Goal: Transaction & Acquisition: Purchase product/service

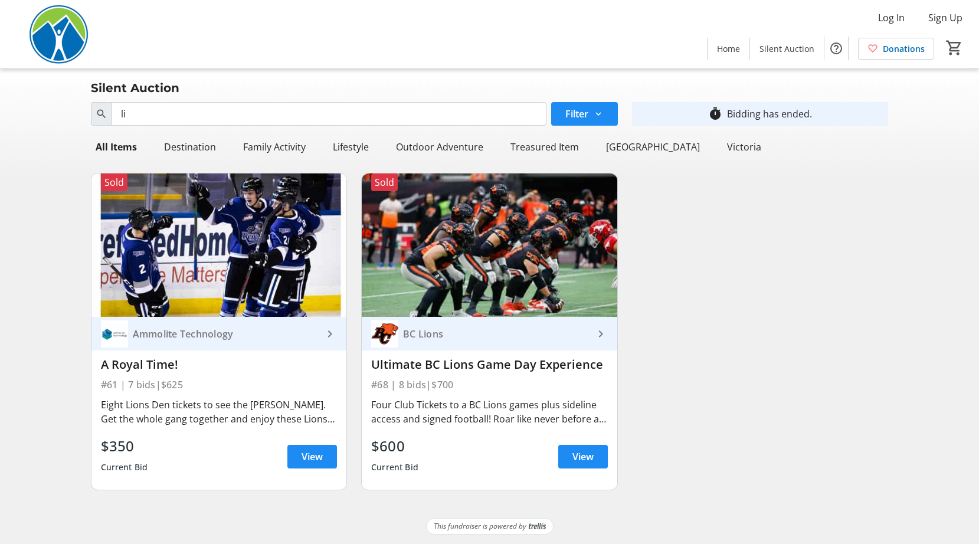
type input "l"
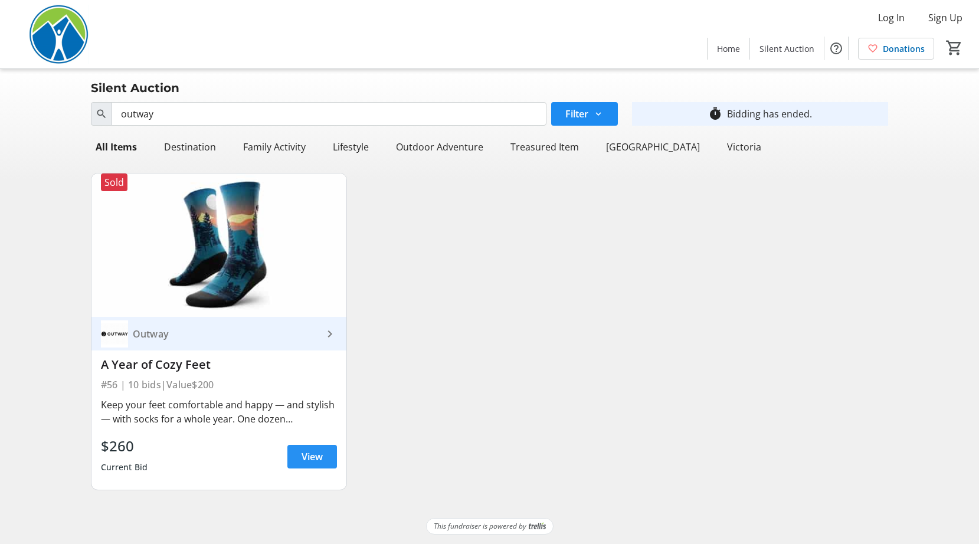
type input "outway"
click at [306, 459] on span "View" at bounding box center [312, 457] width 21 height 14
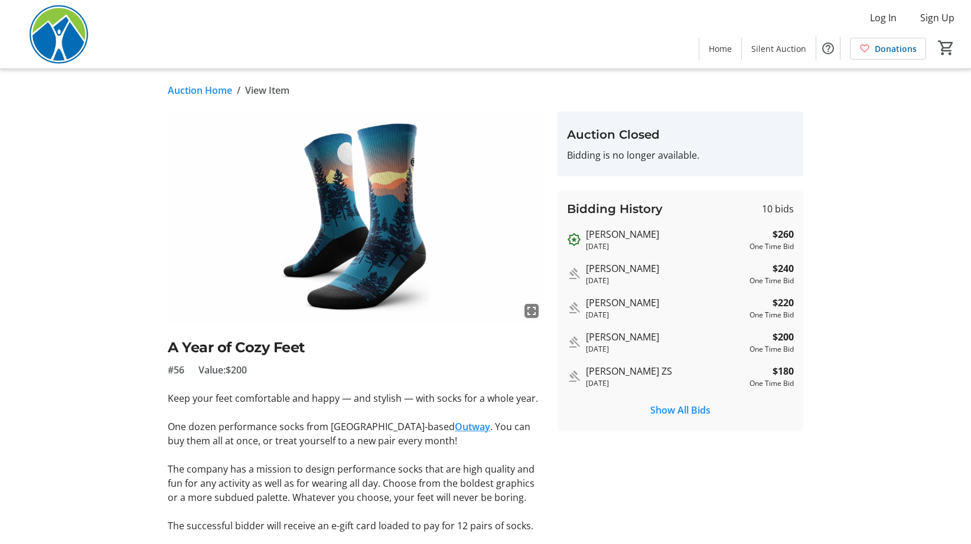
click at [213, 92] on link "Auction Home" at bounding box center [200, 90] width 64 height 14
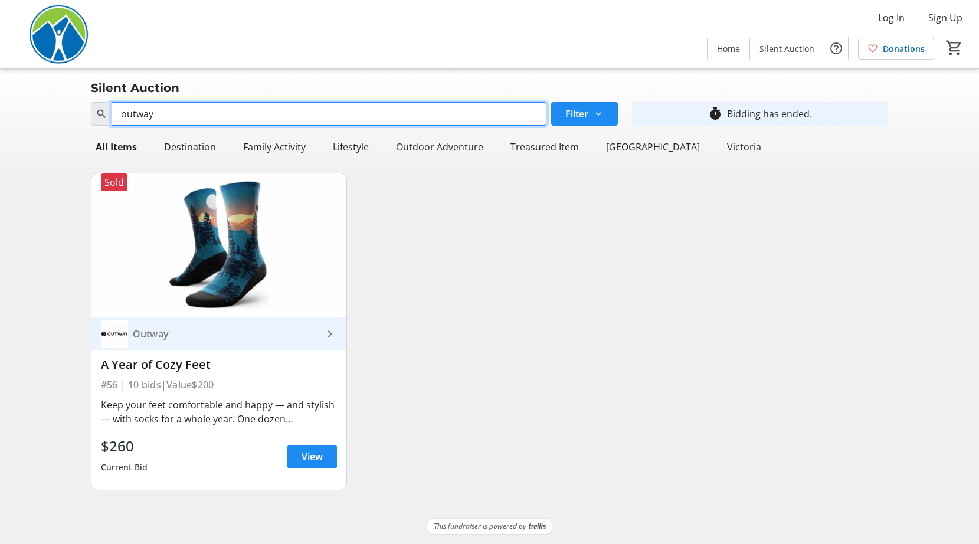
click at [208, 112] on input "outway" at bounding box center [329, 114] width 435 height 24
type input "o"
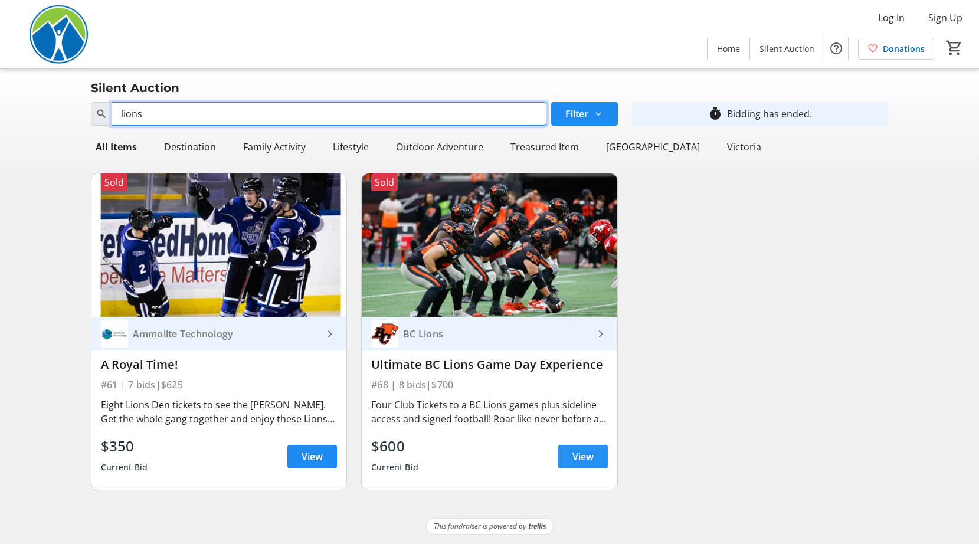
type input "lions"
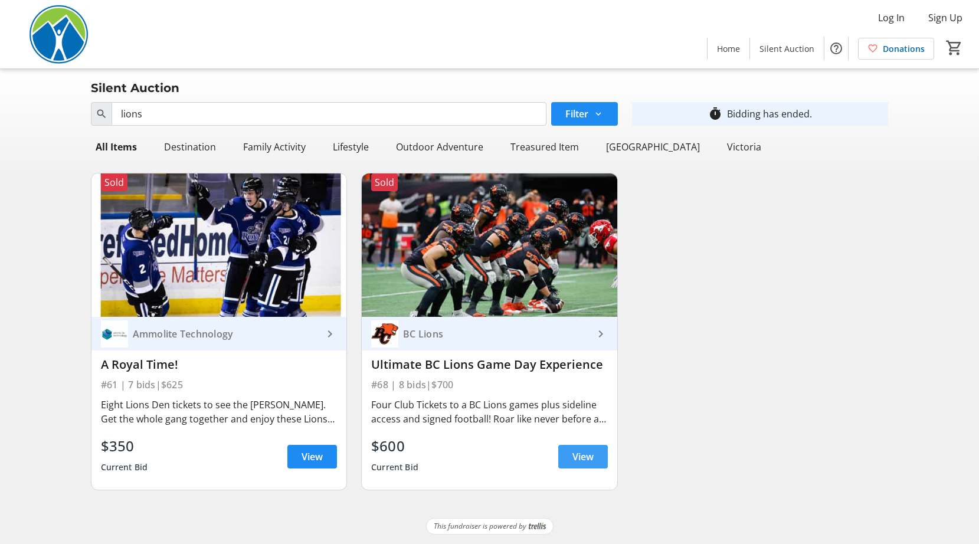
click at [587, 456] on span "View" at bounding box center [583, 457] width 21 height 14
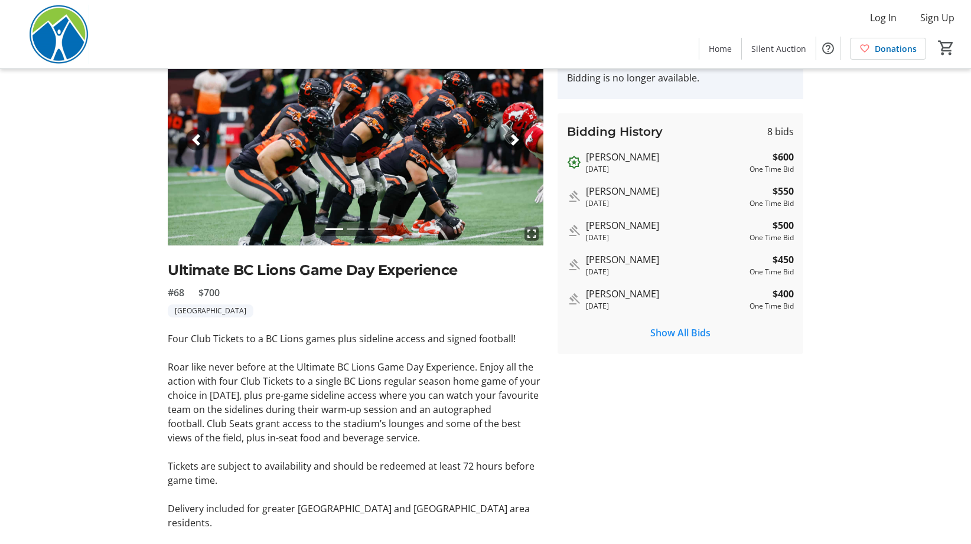
scroll to position [177, 0]
